Goal: Task Accomplishment & Management: Complete application form

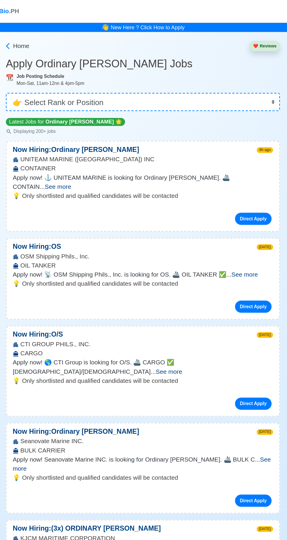
click at [88, 141] on span "See more" at bounding box center [78, 143] width 20 height 5
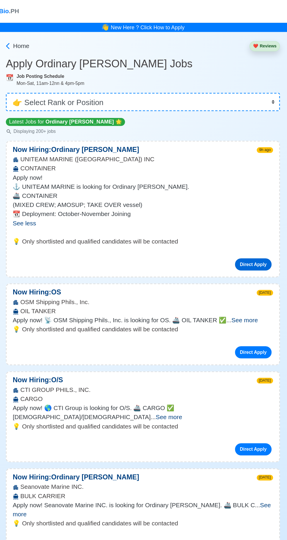
click at [226, 206] on link "Direct Apply" at bounding box center [228, 203] width 28 height 9
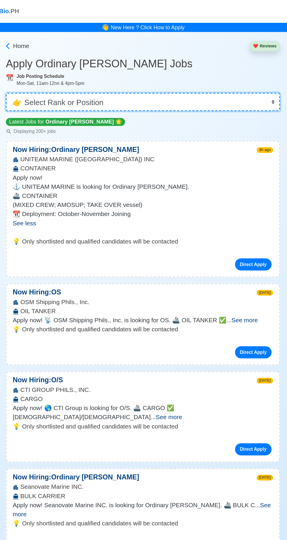
click at [183, 82] on select "👉 Select Rank or Position Master Chief Officer 2nd Officer 3rd Officer Junior O…" at bounding box center [143, 78] width 211 height 14
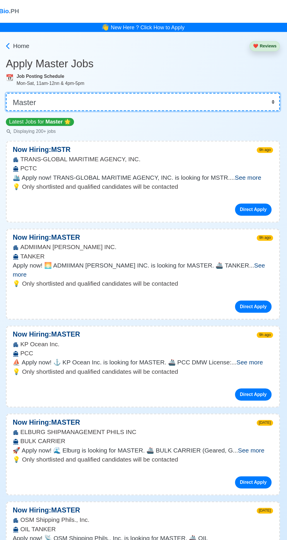
click at [199, 78] on select "👉 Select Rank or Position Master Chief Officer 2nd Officer 3rd Officer Junior O…" at bounding box center [143, 78] width 211 height 14
select select "Ordinary [PERSON_NAME]"
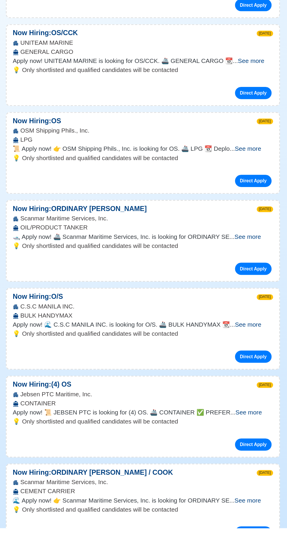
scroll to position [3340, 0]
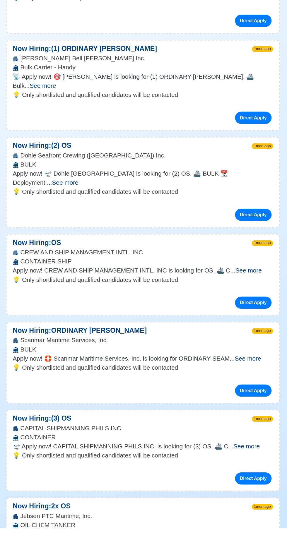
click at [230, 474] on span "See more" at bounding box center [223, 476] width 20 height 5
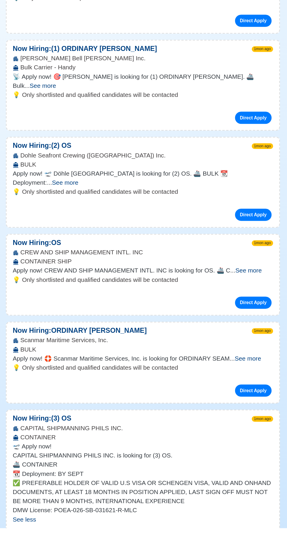
click at [234, 407] on span "See more" at bounding box center [224, 409] width 20 height 5
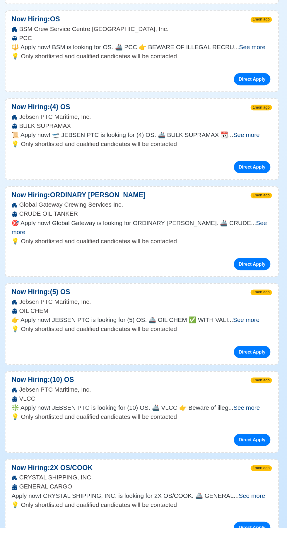
scroll to position [4477, 0]
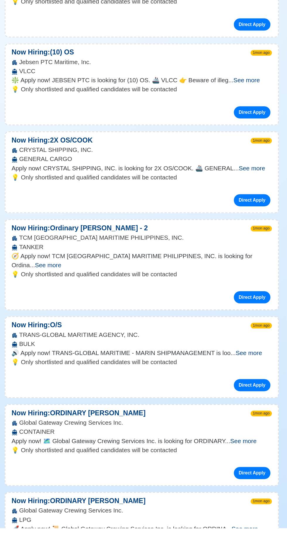
click at [233, 538] on span "See more" at bounding box center [222, 540] width 20 height 5
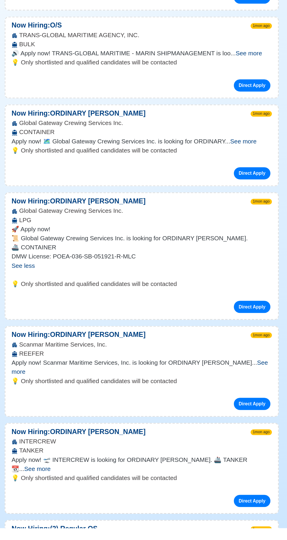
scroll to position [4776, 0]
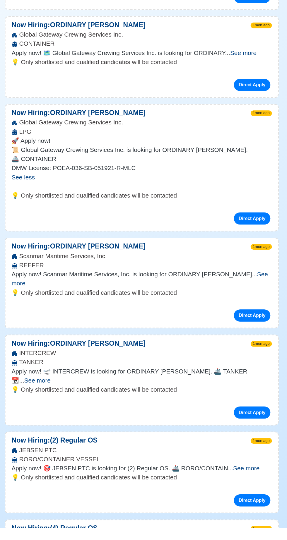
click at [233, 491] on span "See more" at bounding box center [224, 493] width 20 height 5
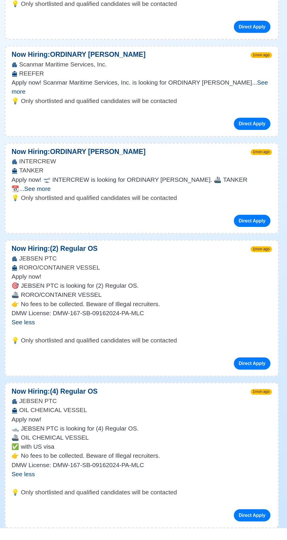
scroll to position [5022, 0]
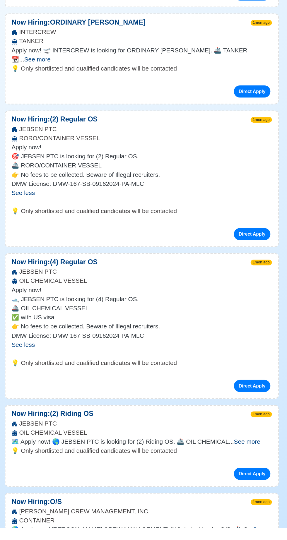
click at [232, 538] on span "See more" at bounding box center [140, 544] width 194 height 12
click at [233, 471] on span "See more" at bounding box center [224, 473] width 20 height 5
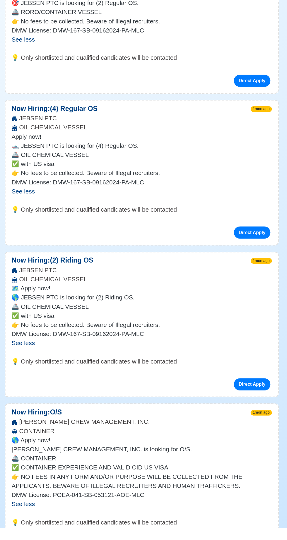
scroll to position [5235, 0]
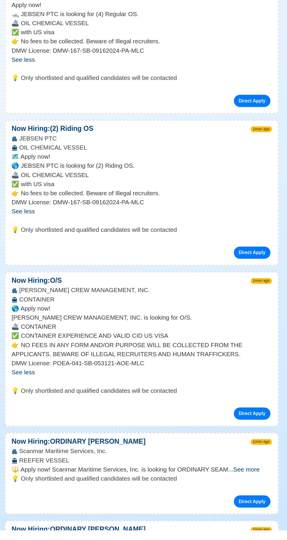
scroll to position [5283, 0]
